Goal: Task Accomplishment & Management: Complete application form

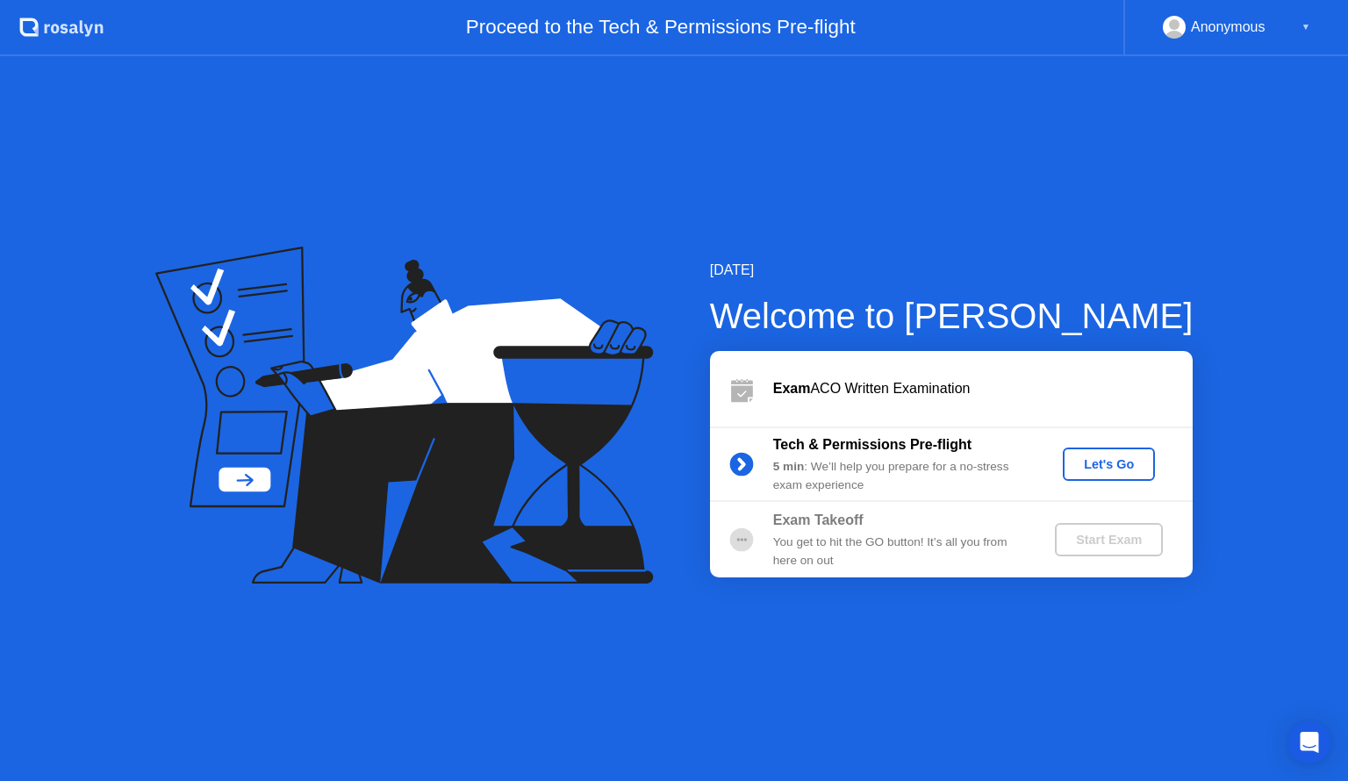
click at [1115, 89] on div "[DATE] Welcome to [PERSON_NAME] Exam ACO Written Examination Tech & Permissions…" at bounding box center [674, 418] width 1348 height 725
click at [1087, 465] on div "Let's Go" at bounding box center [1108, 464] width 78 height 14
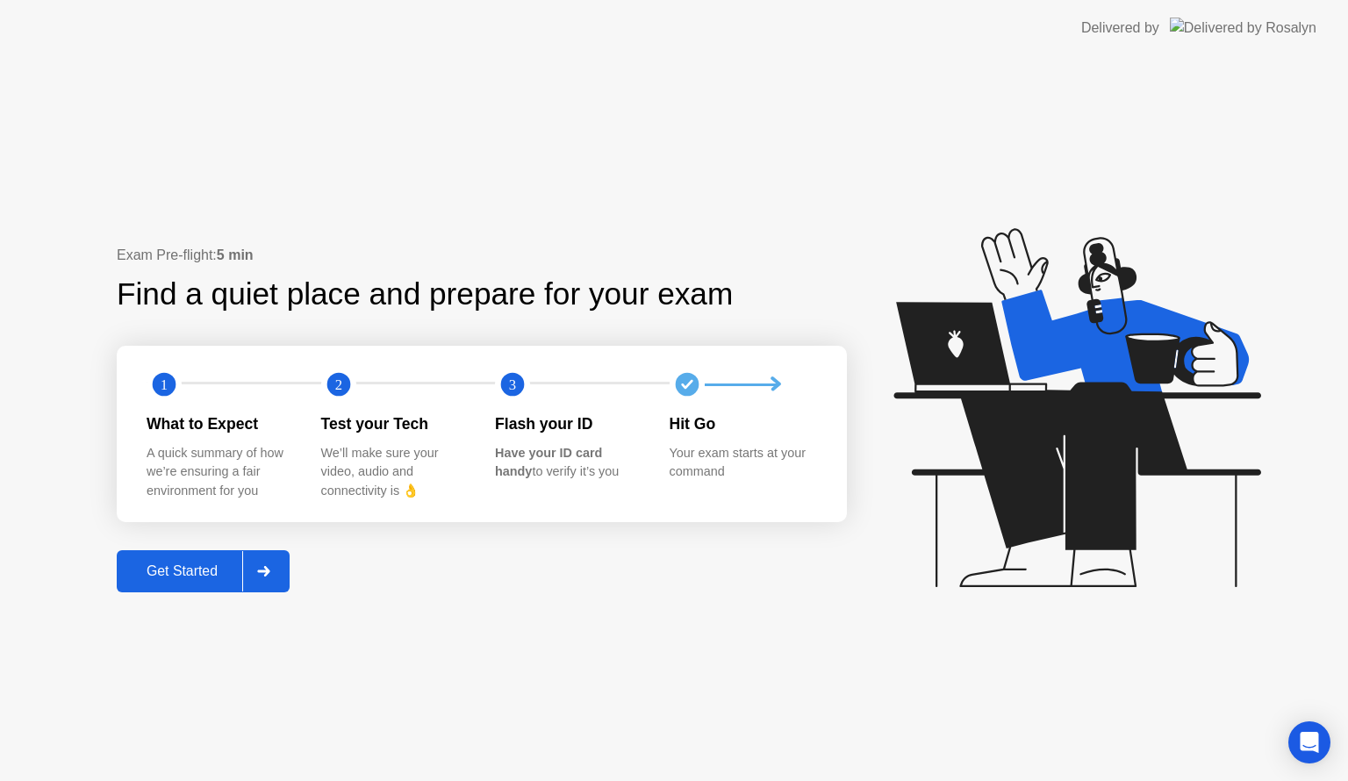
click at [182, 572] on div "Get Started" at bounding box center [182, 571] width 120 height 16
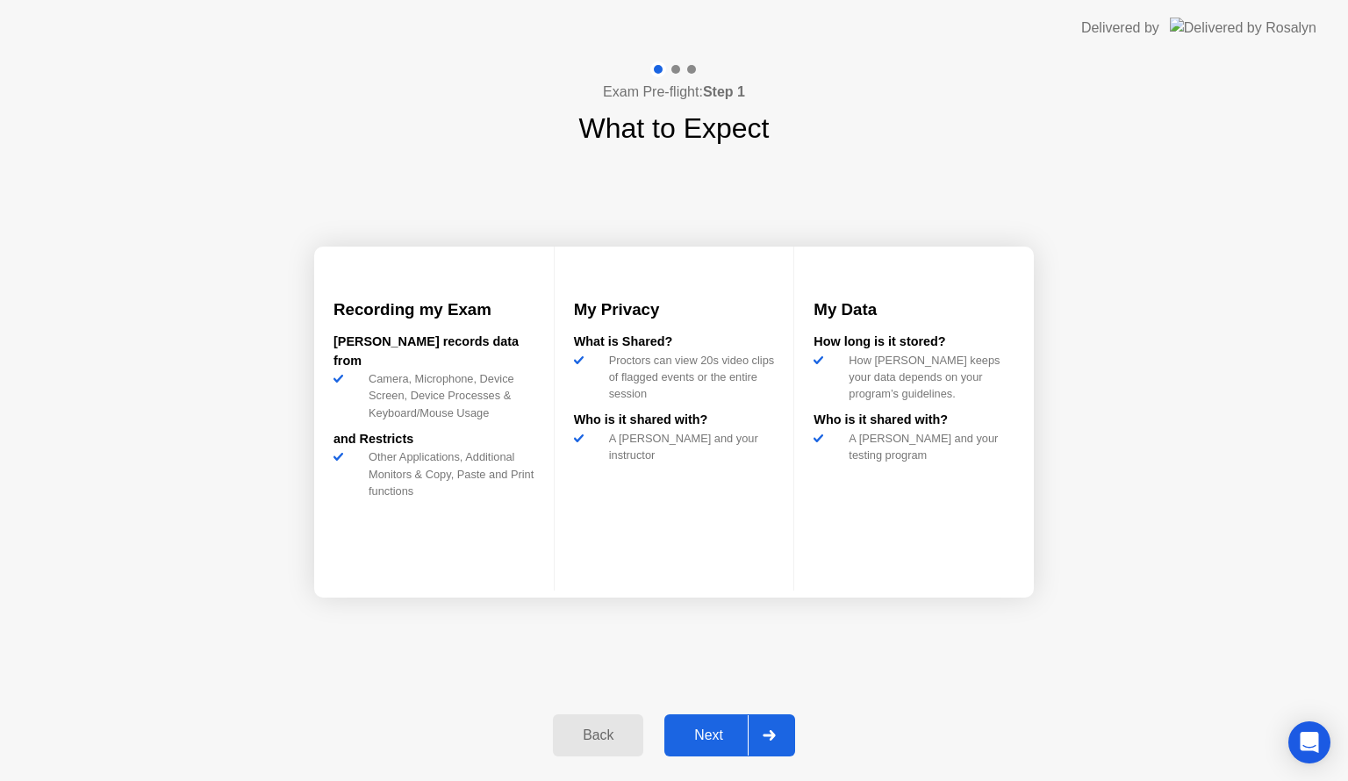
click at [716, 741] on div "Next" at bounding box center [708, 735] width 78 height 16
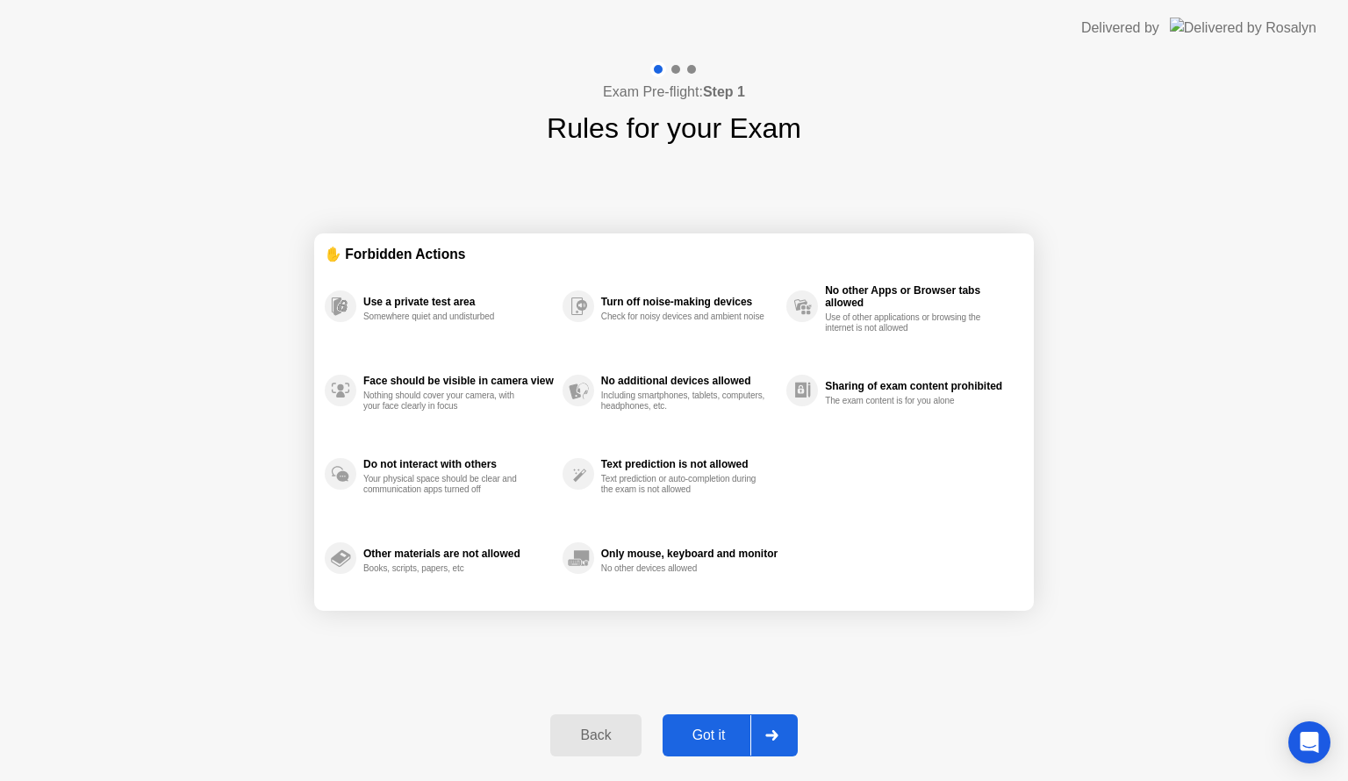
click at [716, 741] on div "Got it" at bounding box center [709, 735] width 82 height 16
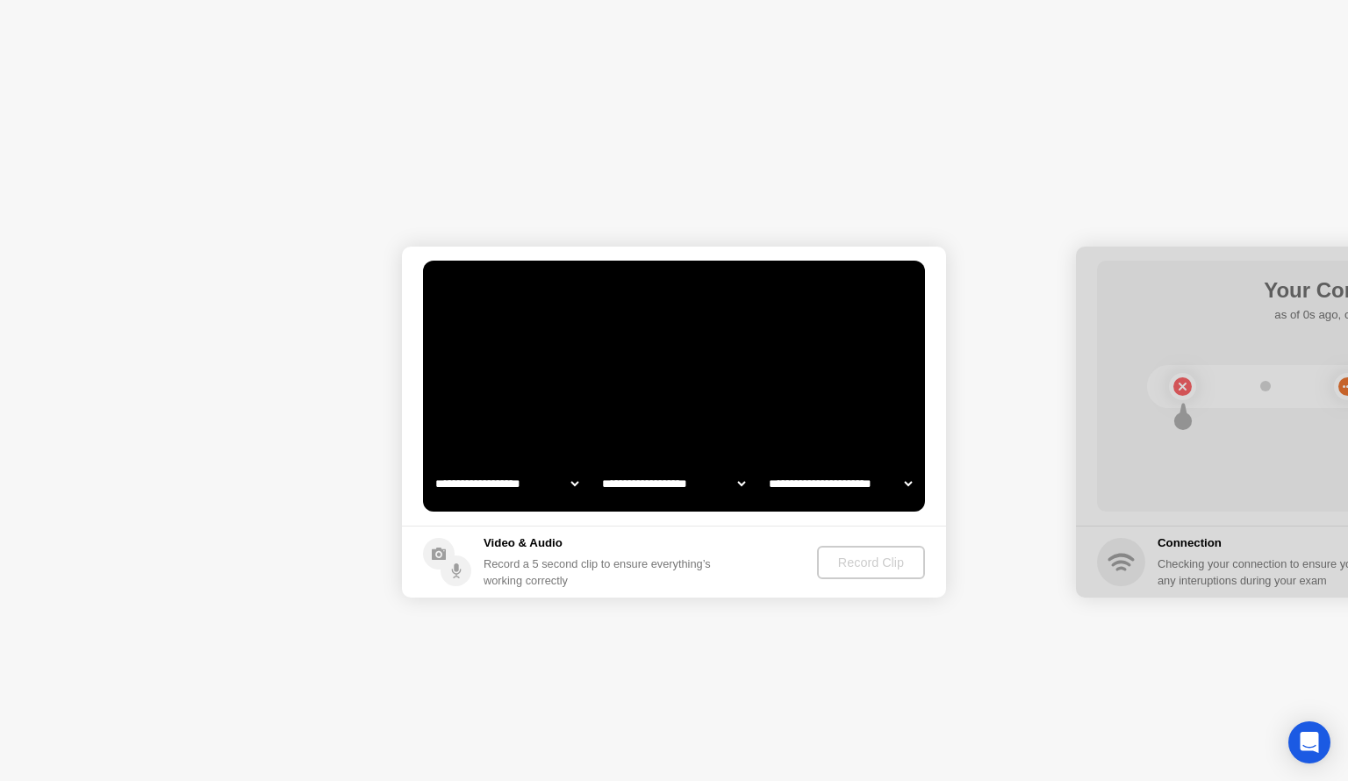
select select "**********"
select select "*******"
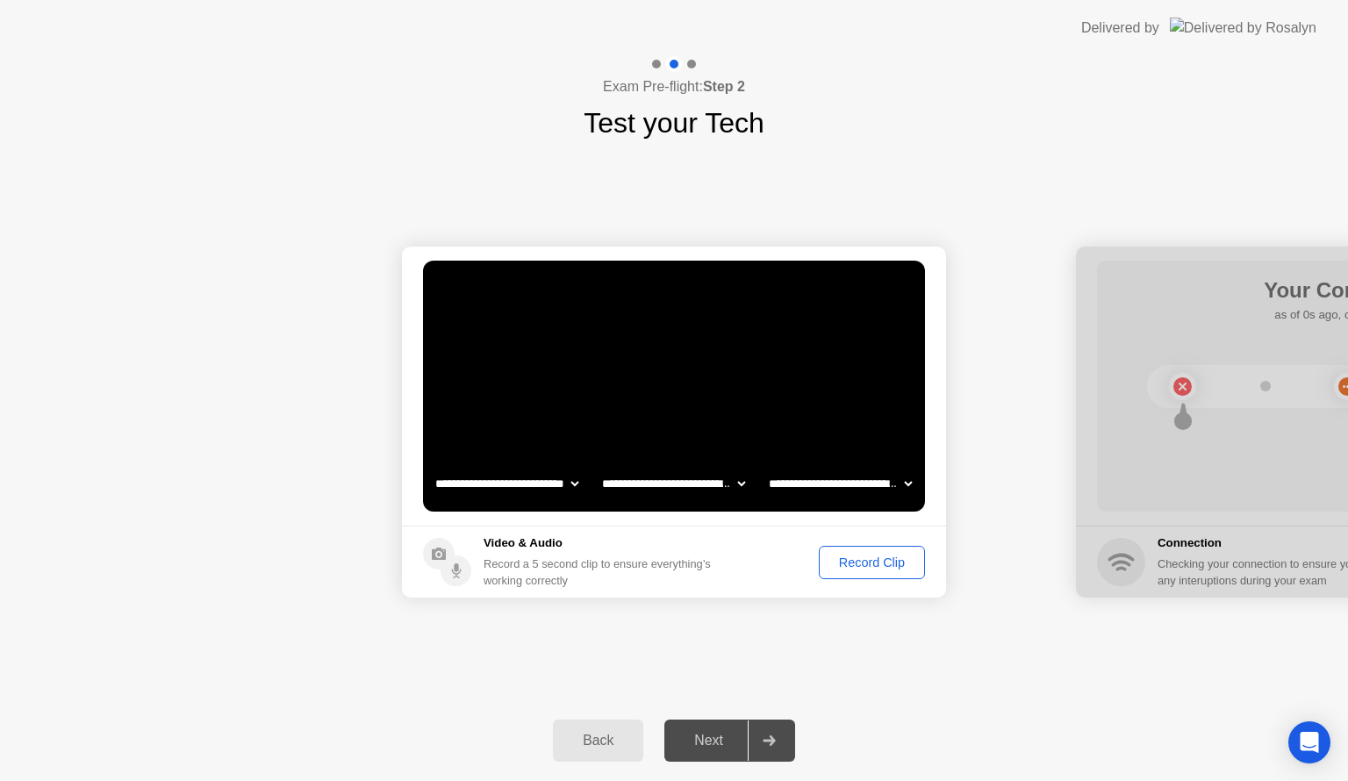
click at [895, 560] on div "Record Clip" at bounding box center [872, 562] width 94 height 14
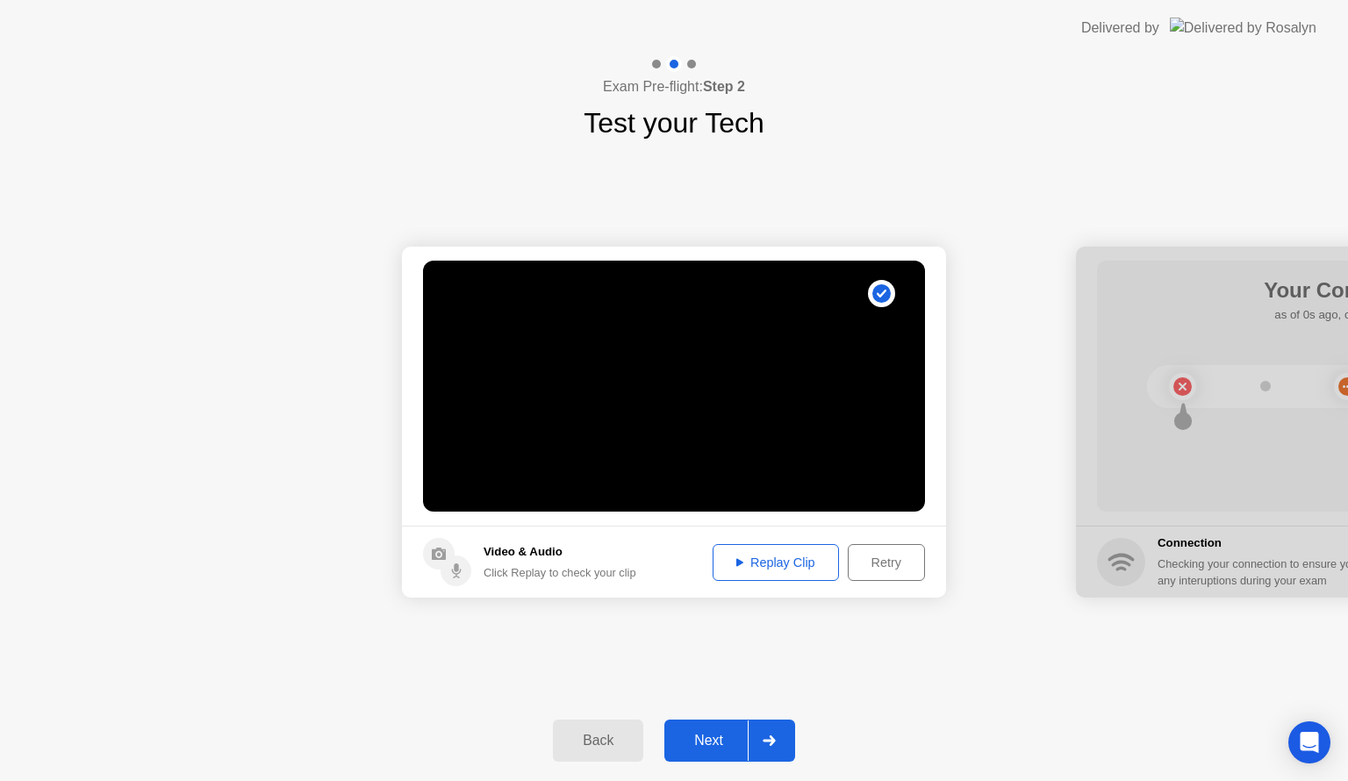
click at [784, 559] on div "Replay Clip" at bounding box center [776, 562] width 114 height 14
click at [714, 743] on div "Next" at bounding box center [708, 741] width 78 height 16
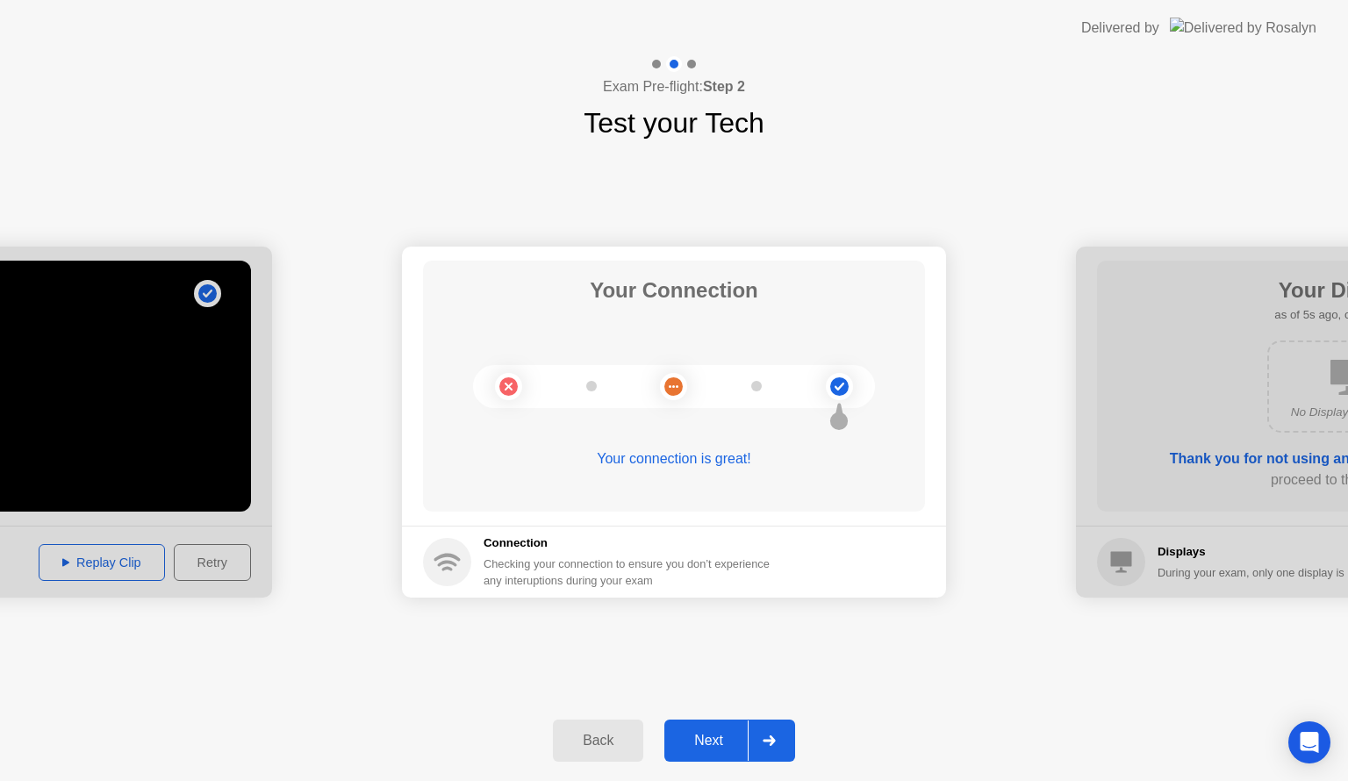
click at [714, 743] on div "Next" at bounding box center [708, 741] width 78 height 16
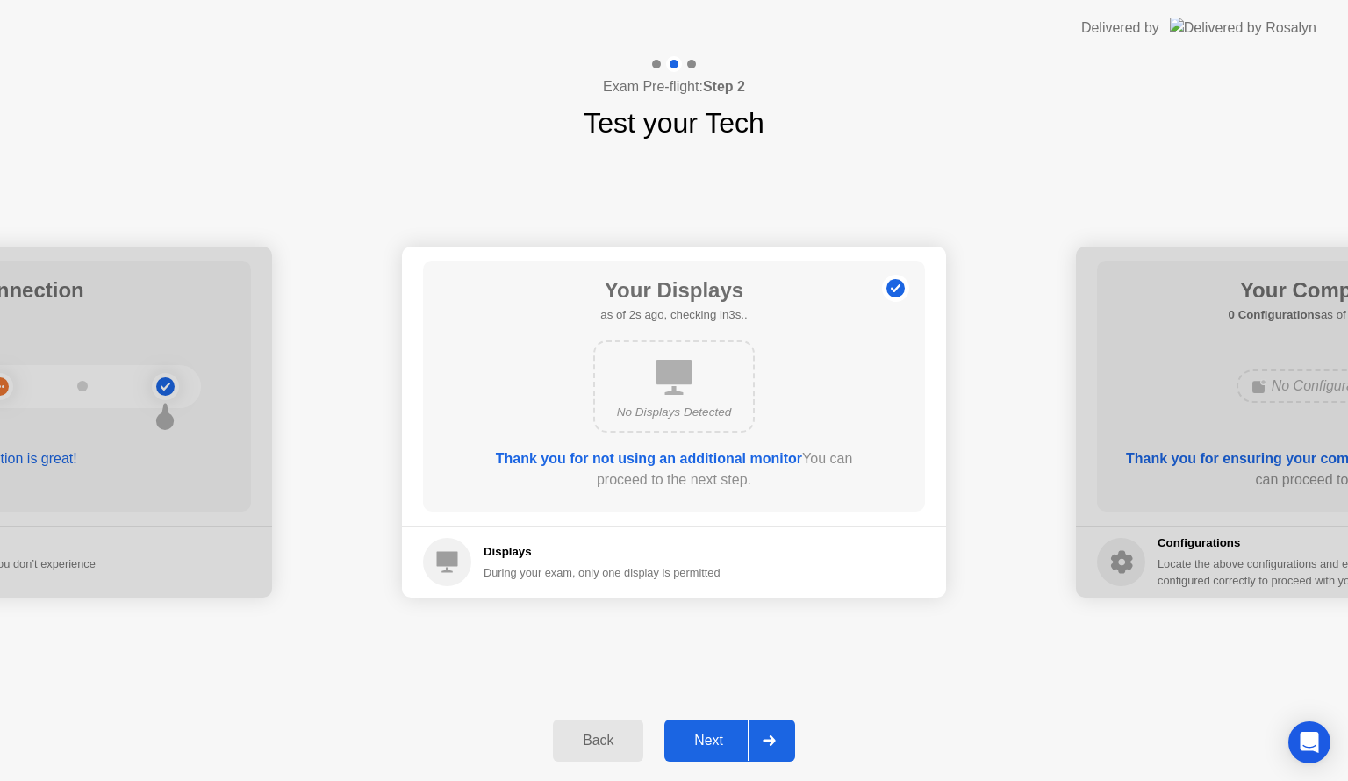
click at [714, 743] on div "Next" at bounding box center [708, 741] width 78 height 16
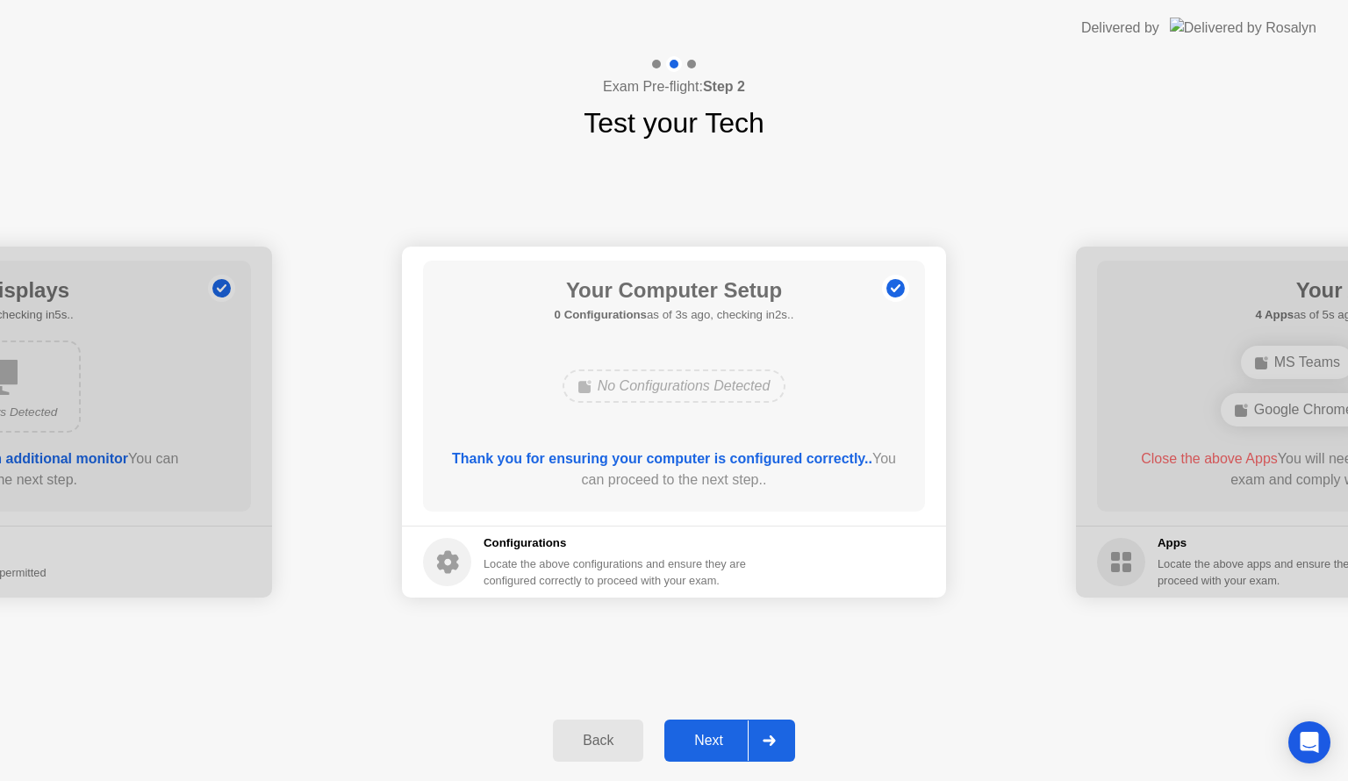
click at [714, 743] on div "Next" at bounding box center [708, 741] width 78 height 16
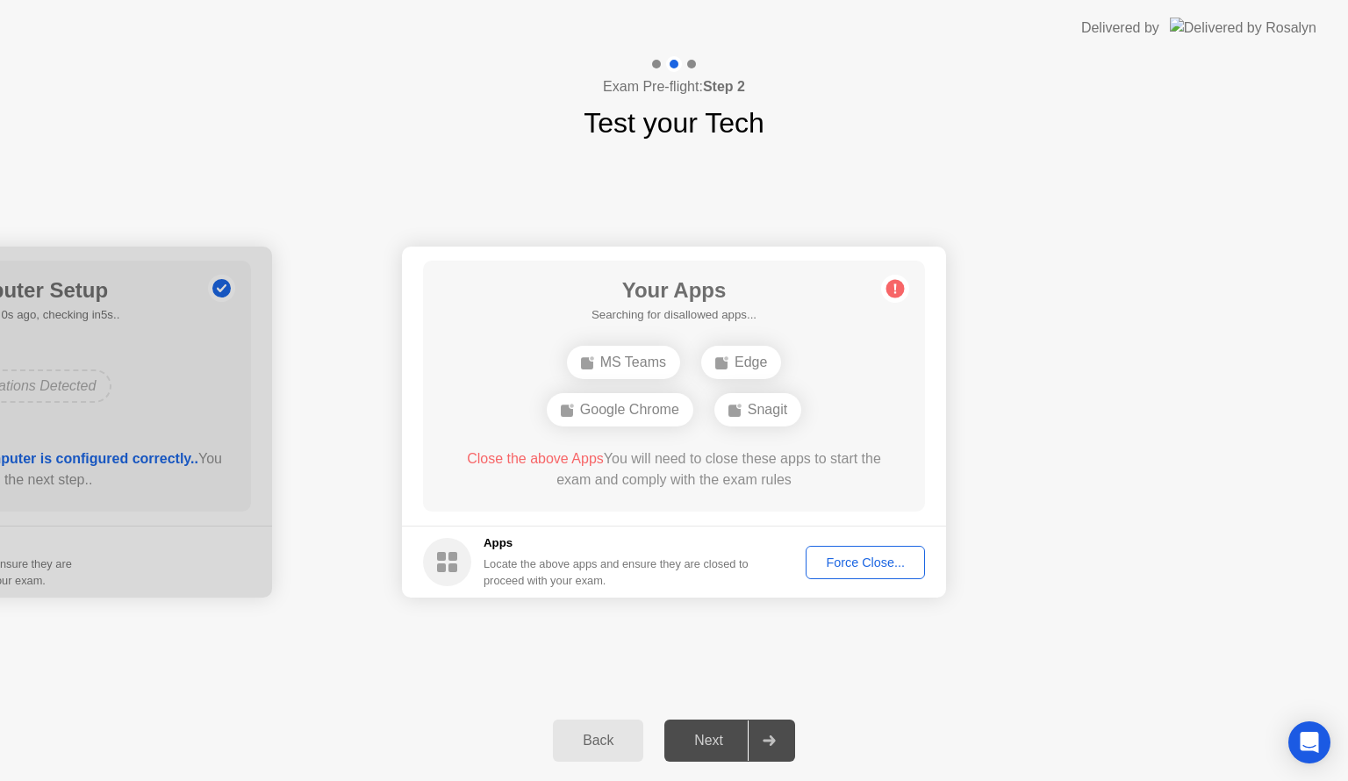
click at [847, 568] on div "Force Close..." at bounding box center [865, 562] width 107 height 14
click at [825, 560] on div "Force Close..." at bounding box center [865, 562] width 107 height 14
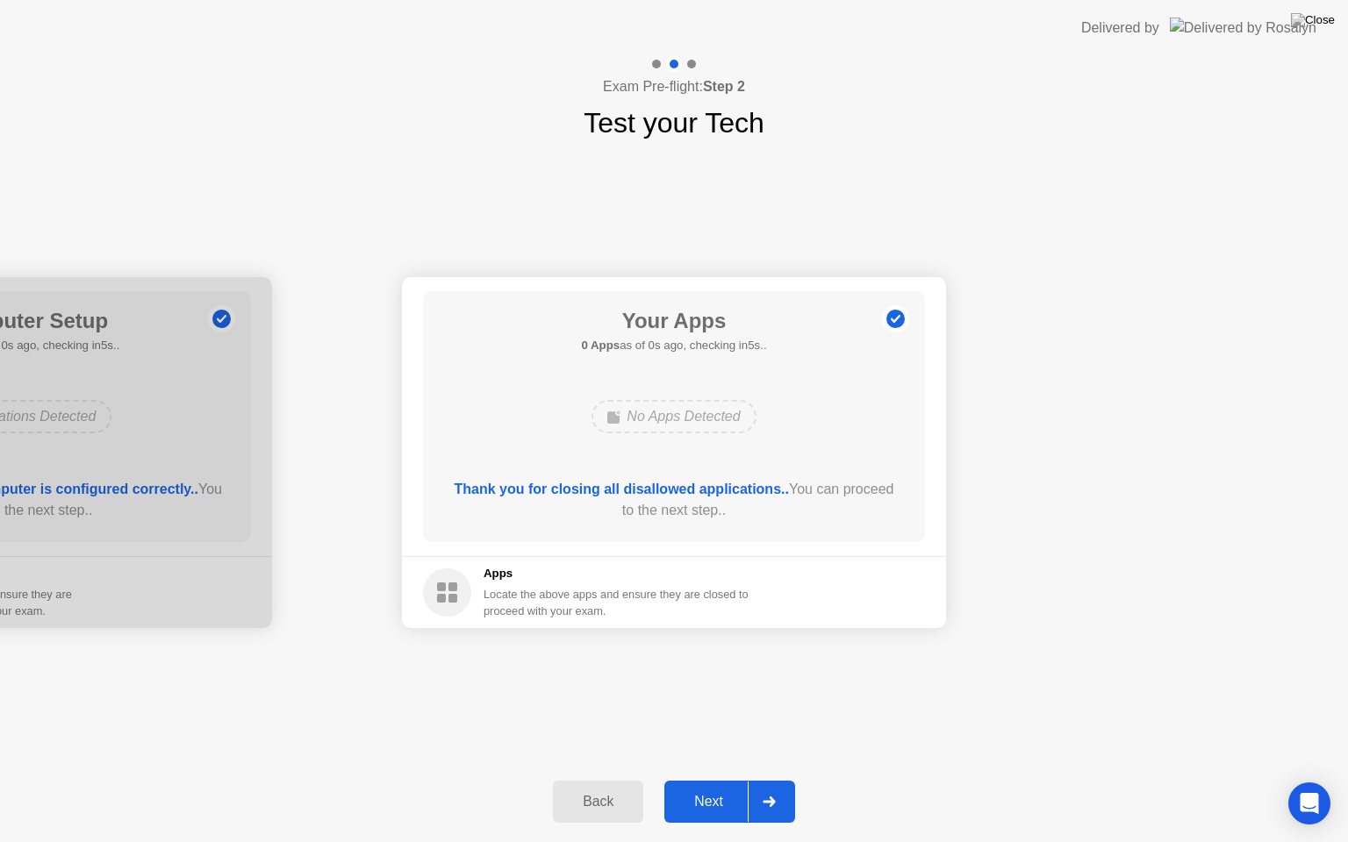
click at [692, 780] on div "Next" at bounding box center [708, 802] width 78 height 16
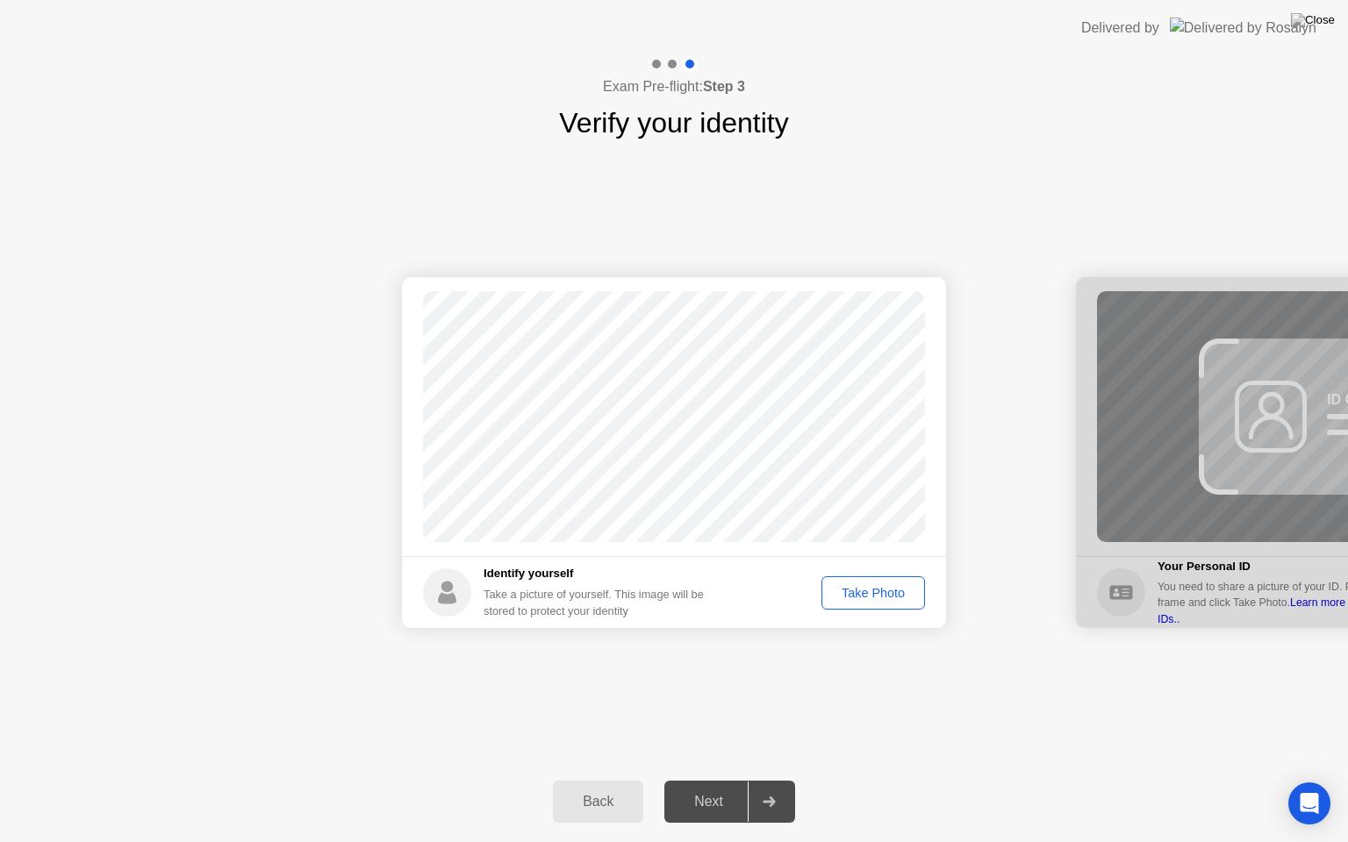
click at [857, 590] on div "Take Photo" at bounding box center [872, 593] width 91 height 14
click at [704, 780] on div "Next" at bounding box center [708, 802] width 78 height 16
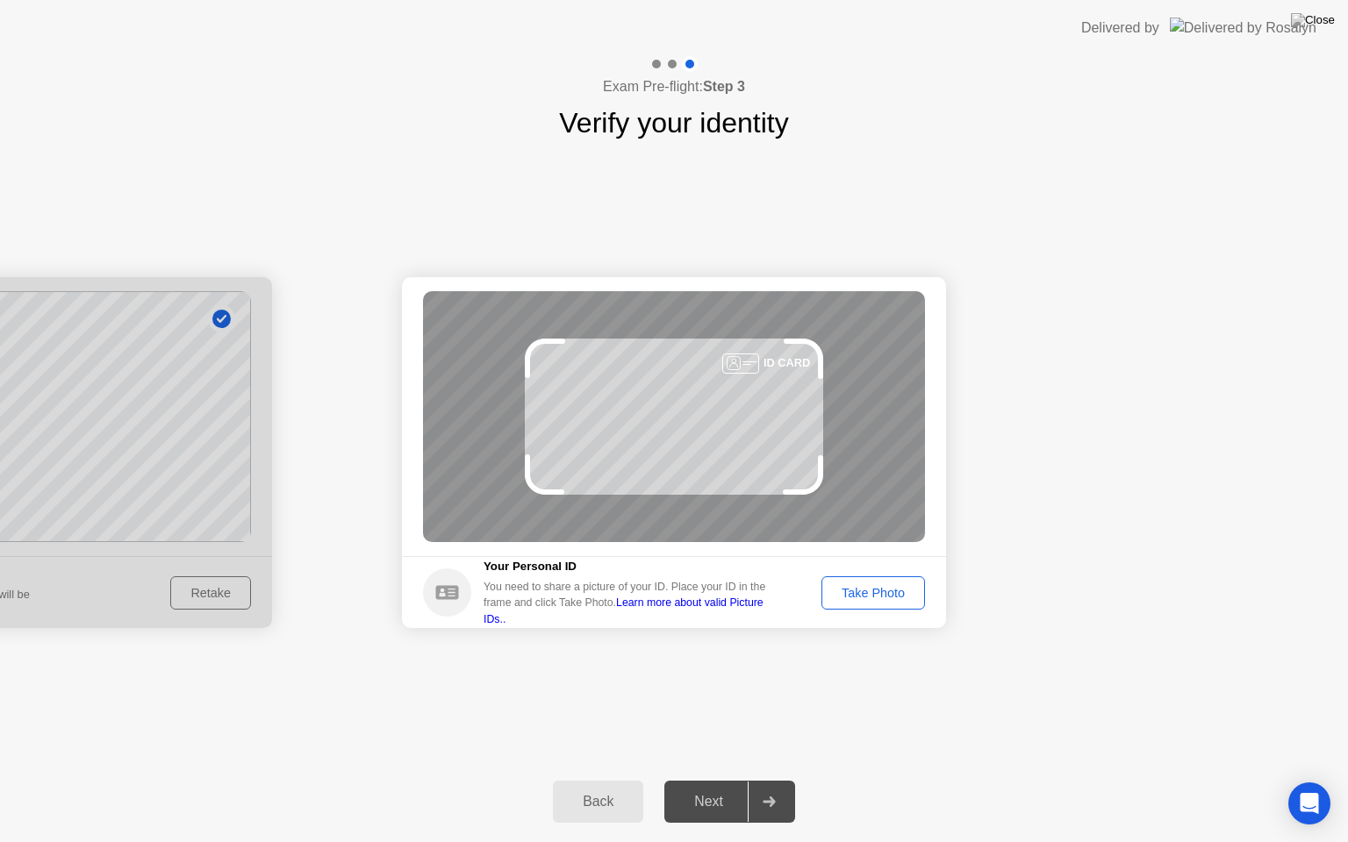
click at [894, 595] on div "Take Photo" at bounding box center [872, 593] width 91 height 14
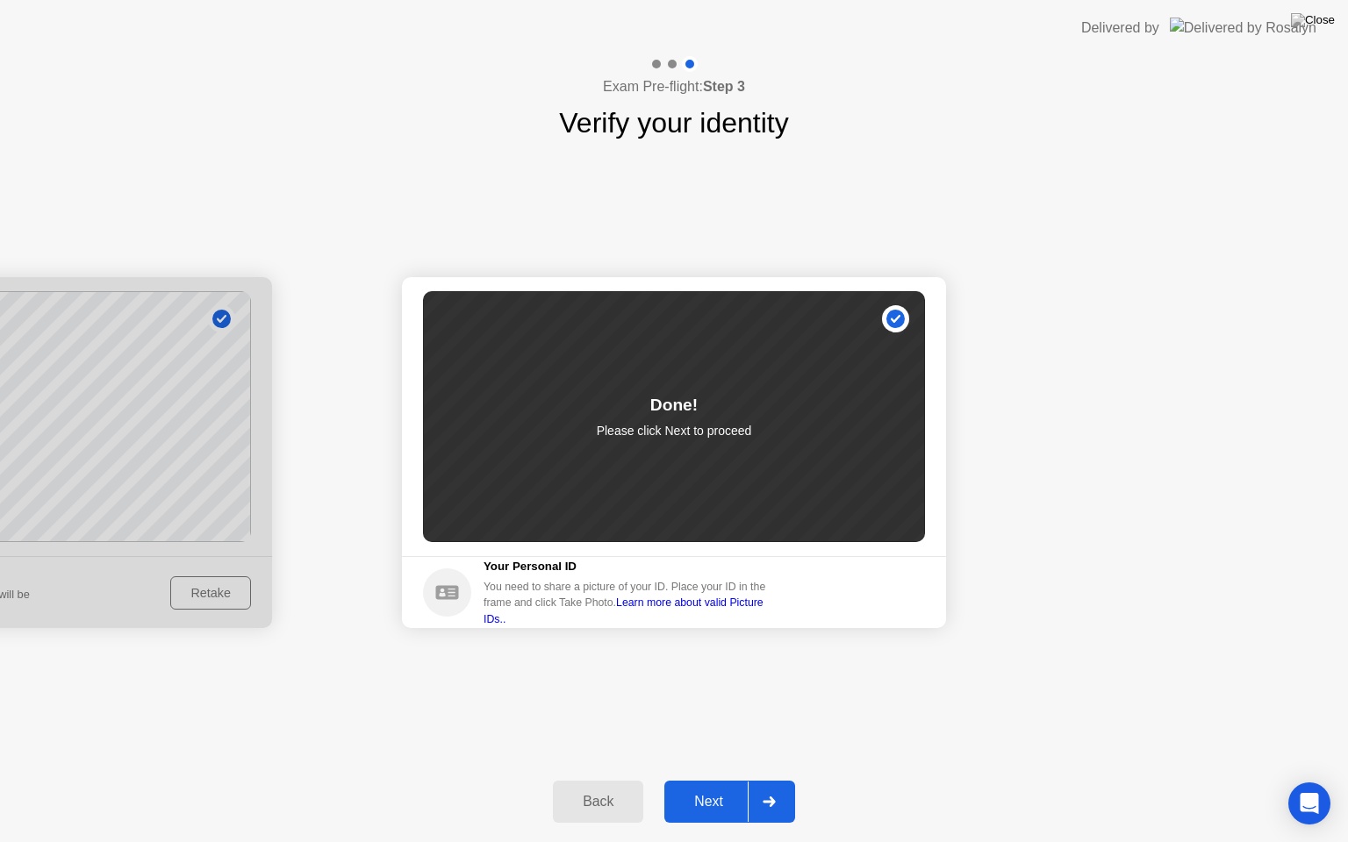
click at [699, 780] on button "Next" at bounding box center [729, 802] width 131 height 42
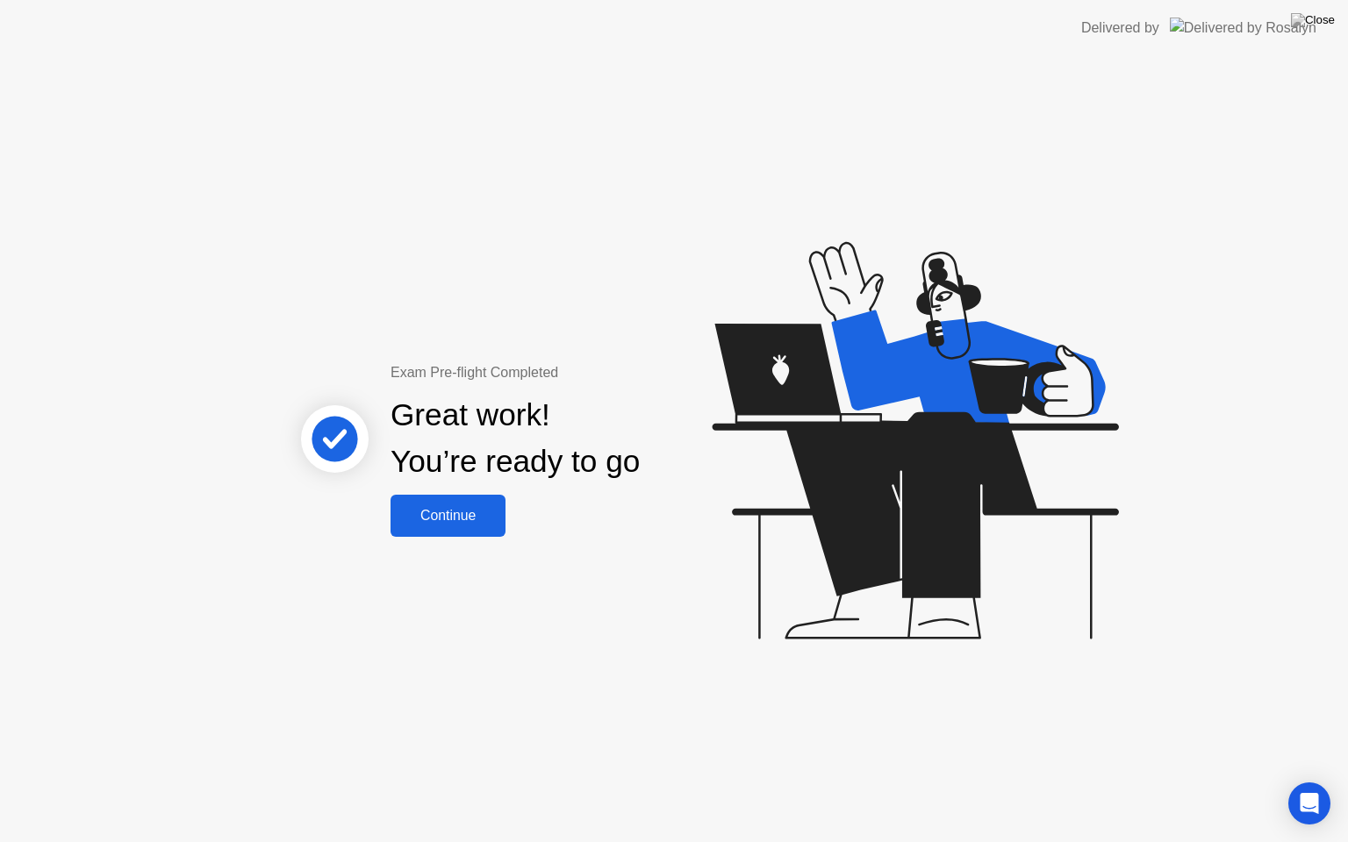
click at [453, 514] on div "Continue" at bounding box center [448, 516] width 104 height 16
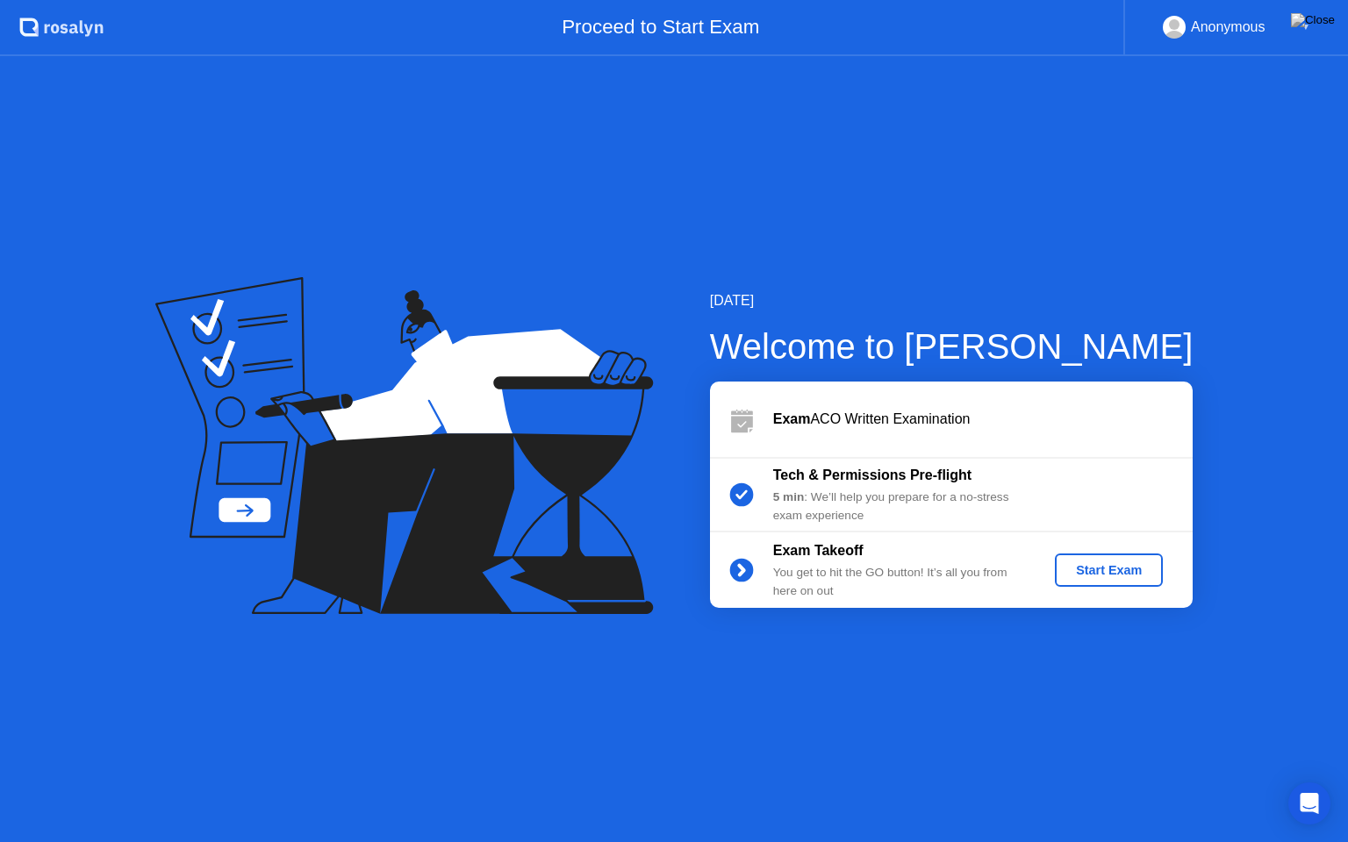
click at [1116, 563] on div "Start Exam" at bounding box center [1109, 570] width 94 height 14
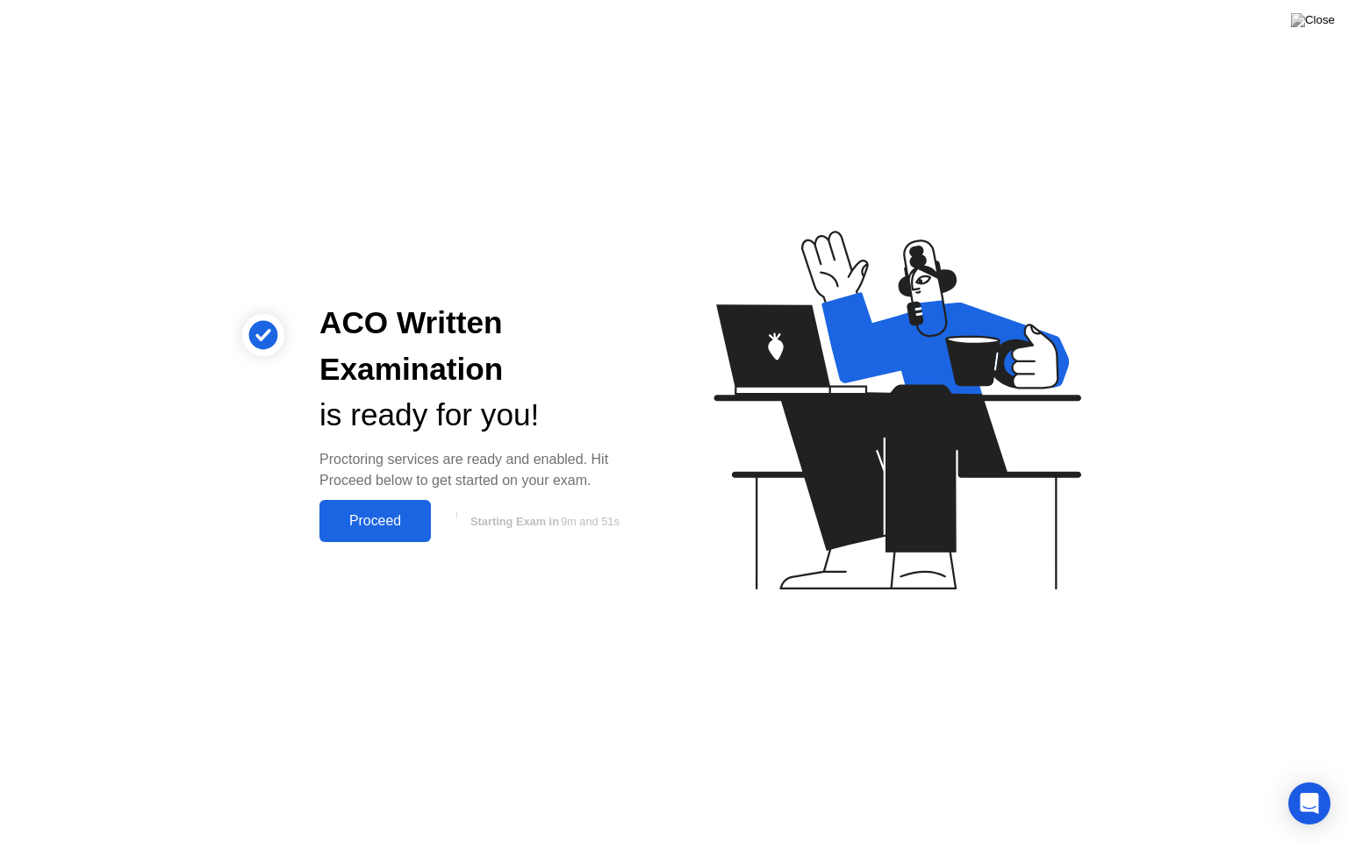
click at [377, 528] on div "Proceed" at bounding box center [375, 521] width 101 height 16
